Goal: Unclear

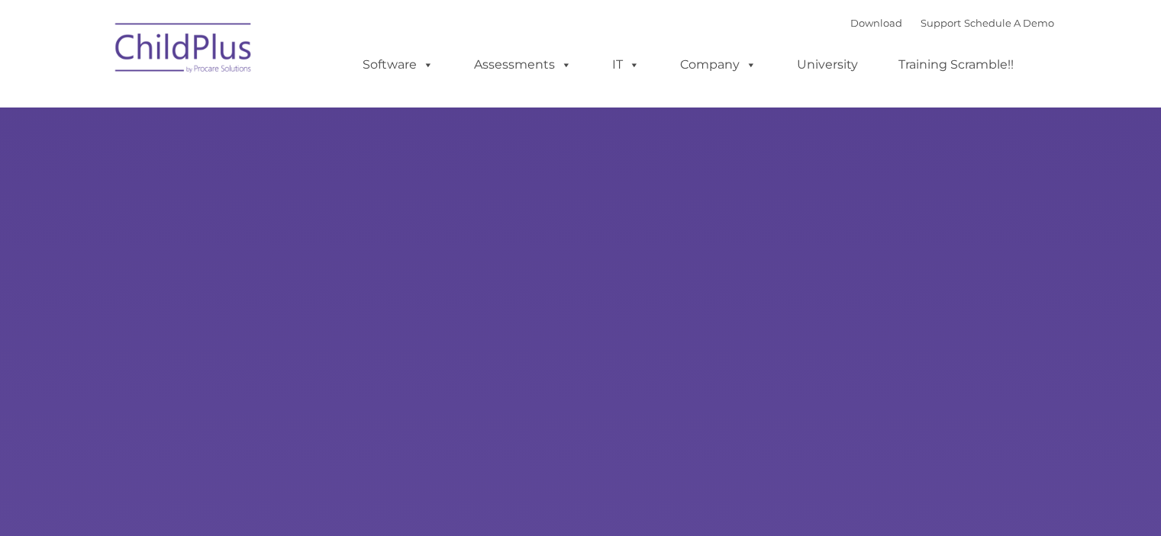
type input ""
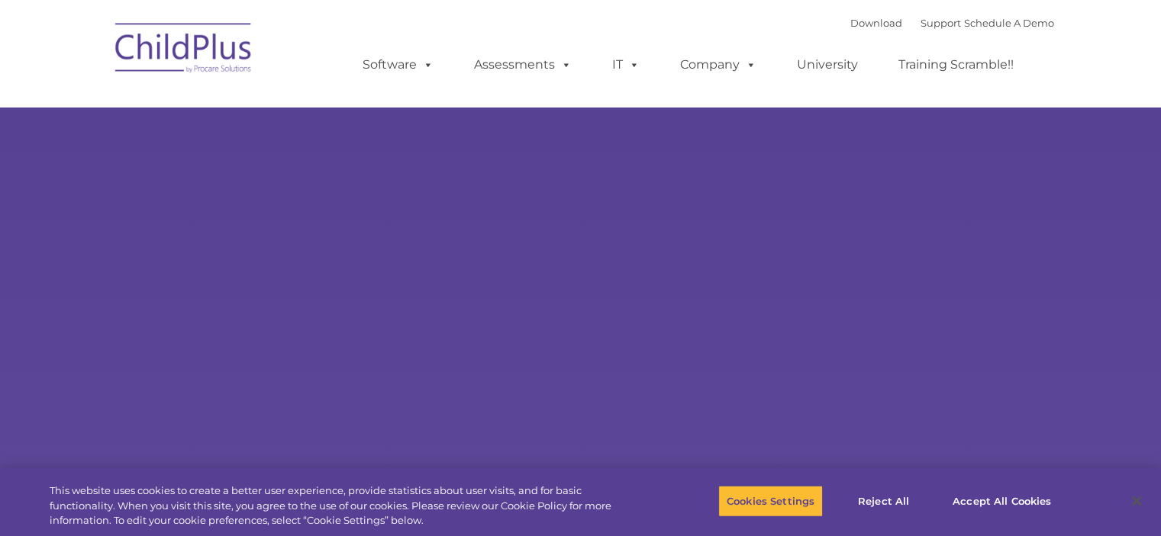
select select "MEDIUM"
type input ""
select select "MEDIUM"
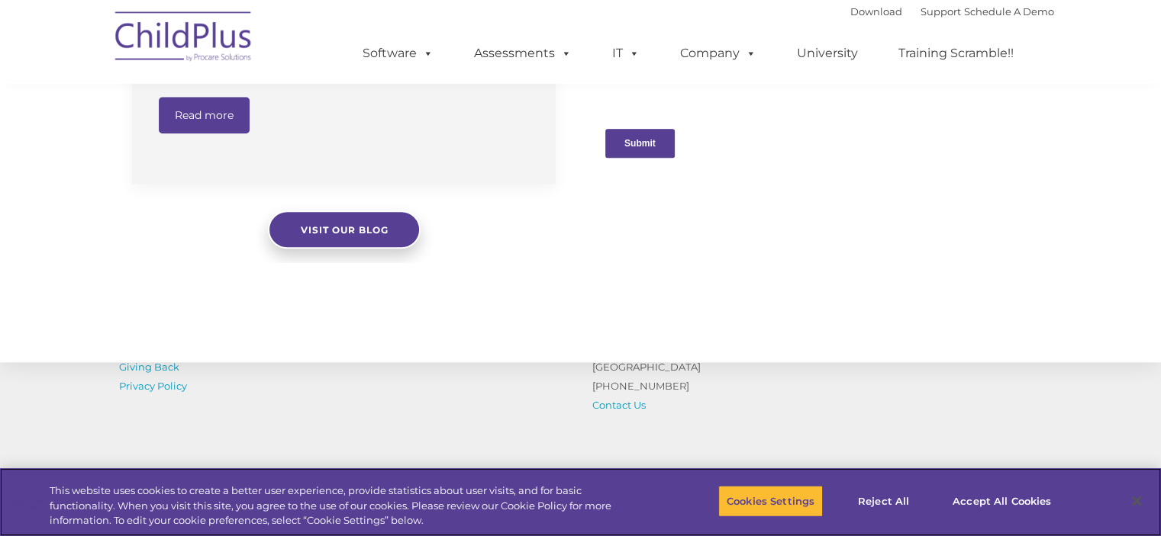
scroll to position [1595, 0]
